Goal: Find specific page/section: Find specific page/section

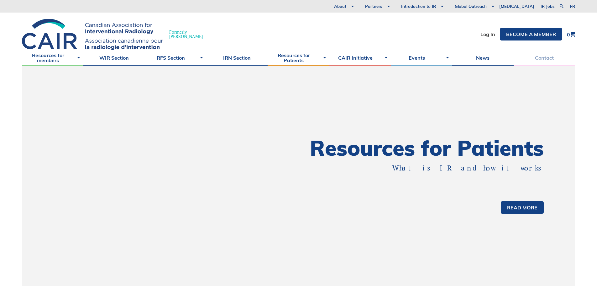
click at [548, 61] on link "Contact" at bounding box center [544, 58] width 61 height 16
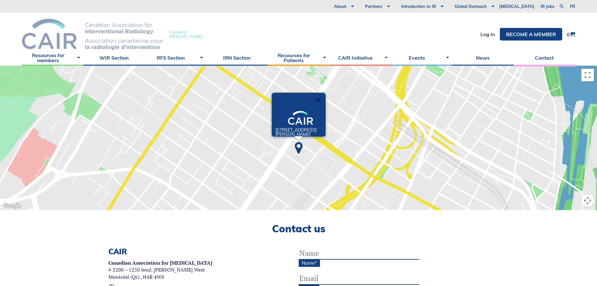
click at [50, 34] on img at bounding box center [92, 34] width 141 height 31
